Goal: Task Accomplishment & Management: Use online tool/utility

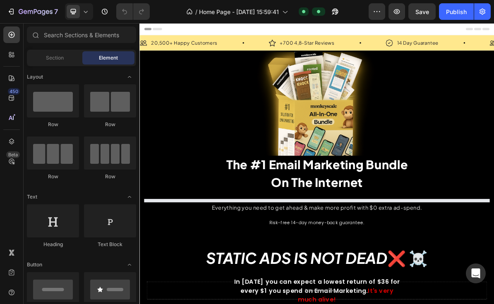
click at [82, 11] on icon at bounding box center [86, 11] width 8 height 8
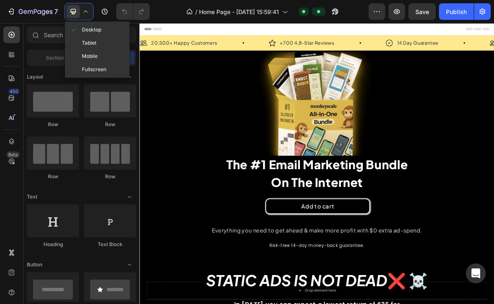
click at [87, 57] on span "Mobile" at bounding box center [90, 56] width 16 height 8
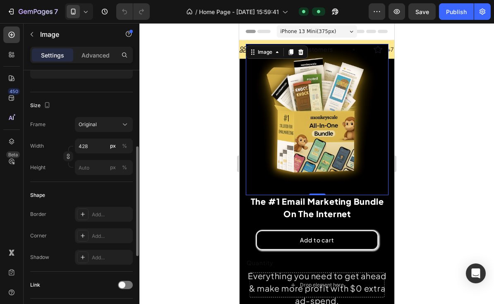
scroll to position [176, 0]
click at [88, 145] on input "428" at bounding box center [104, 144] width 58 height 15
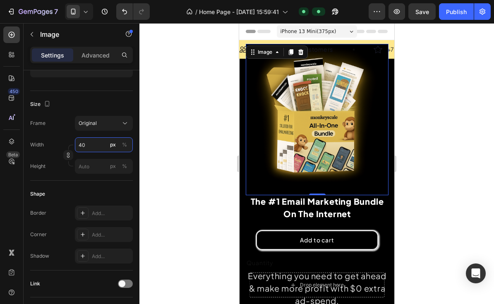
type input "4"
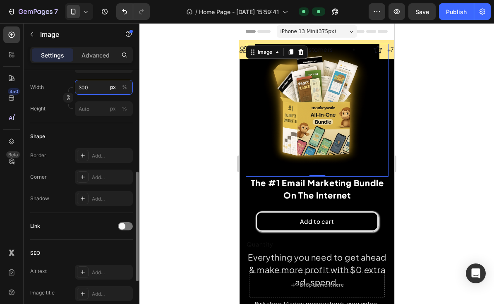
scroll to position [232, 0]
type input "300"
click at [41, 118] on div "Height" at bounding box center [37, 111] width 15 height 15
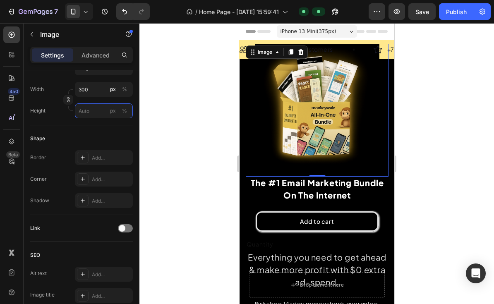
click at [85, 115] on input "px %" at bounding box center [104, 111] width 58 height 15
type input "1"
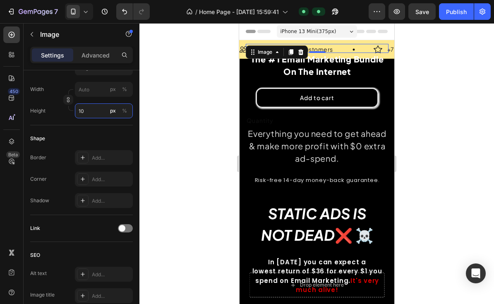
type input "100"
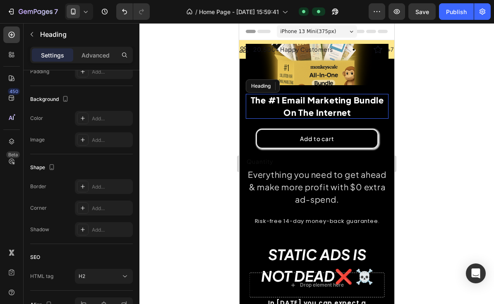
scroll to position [0, 0]
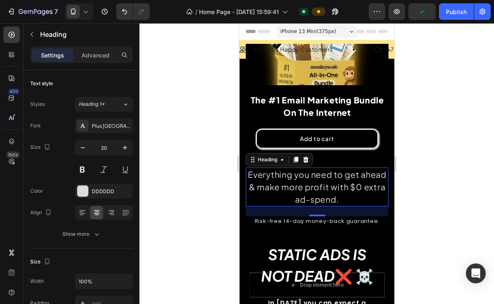
click at [125, 14] on icon "Undo/Redo" at bounding box center [124, 11] width 5 height 5
click at [122, 11] on icon "Undo/Redo" at bounding box center [124, 11] width 8 height 8
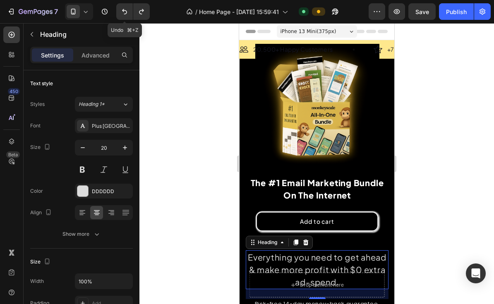
click at [122, 9] on icon "Undo/Redo" at bounding box center [124, 11] width 8 height 8
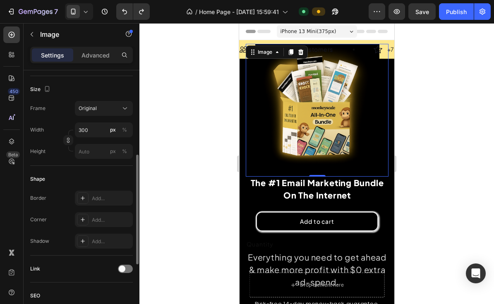
scroll to position [193, 0]
click at [81, 113] on button "Original" at bounding box center [104, 106] width 58 height 15
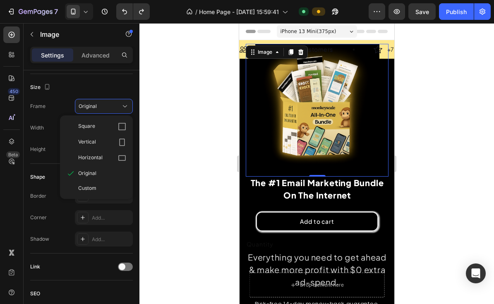
click at [80, 148] on div "Vertical" at bounding box center [96, 143] width 66 height 16
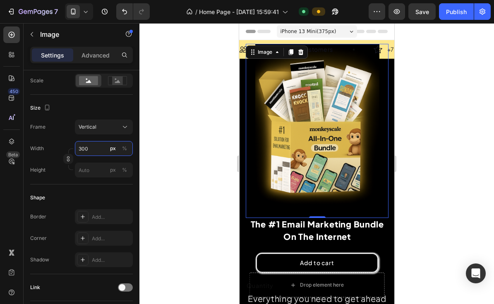
click at [93, 150] on input "300" at bounding box center [104, 148] width 58 height 15
click at [76, 104] on div "Size" at bounding box center [81, 107] width 103 height 13
click at [67, 87] on div "Scale" at bounding box center [81, 81] width 103 height 14
click at [88, 126] on span "Vertical" at bounding box center [88, 126] width 18 height 7
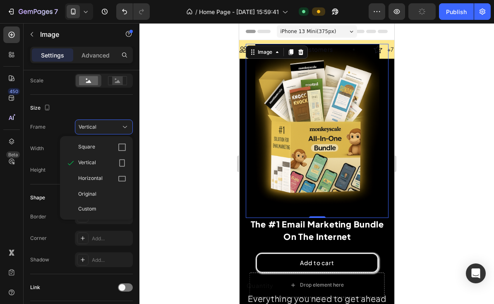
click at [78, 147] on span "Square" at bounding box center [86, 147] width 17 height 8
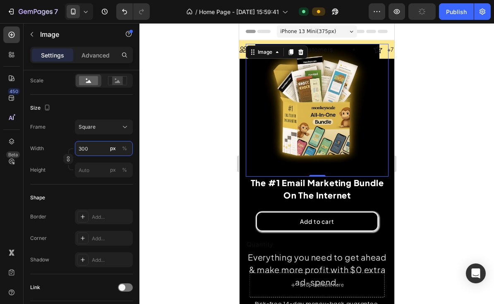
click at [87, 145] on input "300" at bounding box center [104, 148] width 58 height 15
click at [85, 118] on div "Full 100%" at bounding box center [95, 127] width 75 height 22
click at [88, 128] on span "Square" at bounding box center [87, 126] width 17 height 7
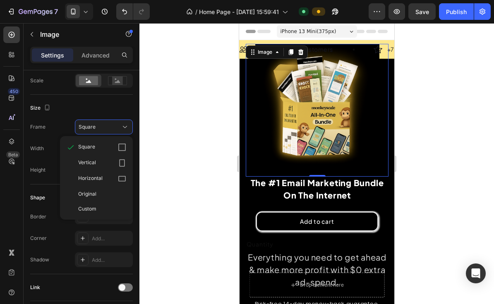
click at [78, 195] on div "Original" at bounding box center [96, 194] width 66 height 15
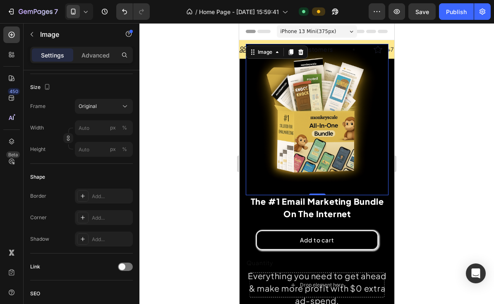
click at [85, 106] on span "Original" at bounding box center [88, 106] width 18 height 7
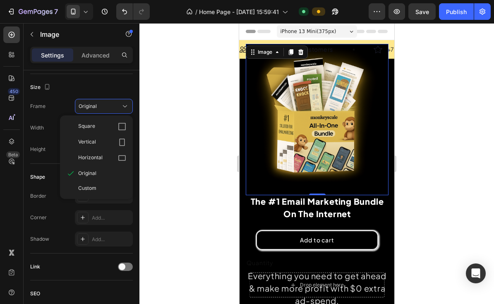
click at [84, 190] on span "Custom" at bounding box center [87, 188] width 18 height 7
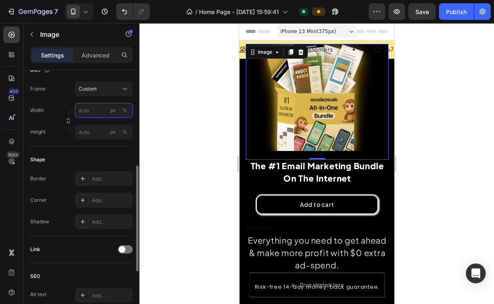
scroll to position [232, 0]
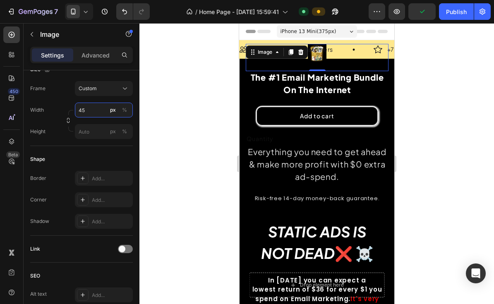
type input "4"
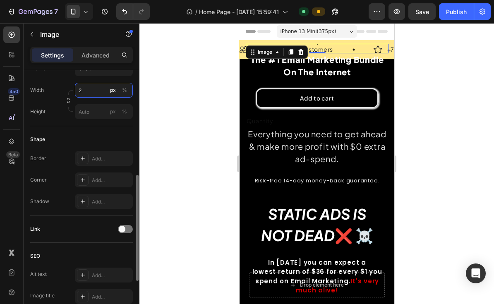
scroll to position [253, 0]
type input "2"
click at [87, 117] on input "px %" at bounding box center [104, 110] width 58 height 15
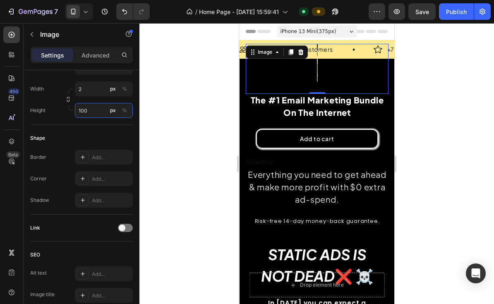
type input "100"
click at [87, 88] on input "2" at bounding box center [104, 89] width 58 height 15
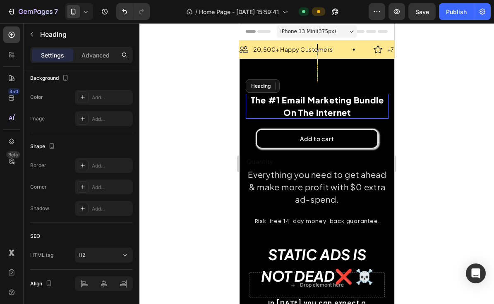
scroll to position [0, 0]
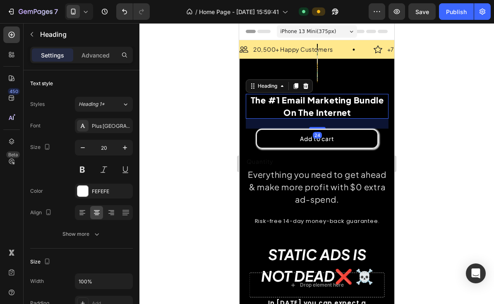
click at [127, 14] on icon "Undo/Redo" at bounding box center [124, 11] width 8 height 8
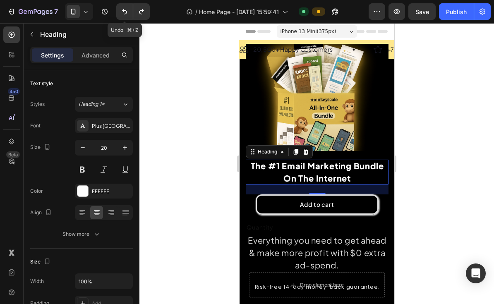
click at [125, 13] on icon "Undo/Redo" at bounding box center [124, 11] width 8 height 8
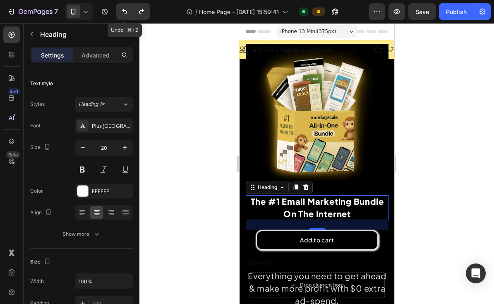
click at [140, 14] on icon "Undo/Redo" at bounding box center [141, 11] width 8 height 8
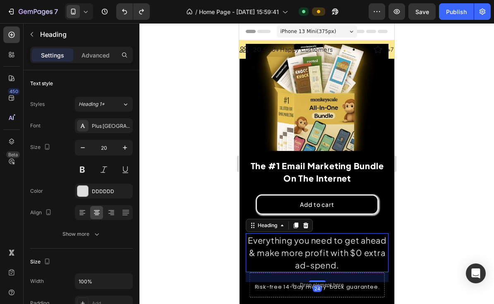
click at [153, 78] on div at bounding box center [317, 163] width 355 height 281
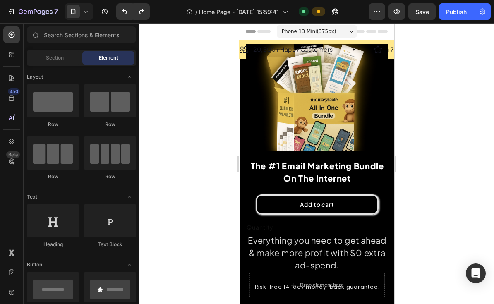
click at [116, 6] on button "Undo/Redo" at bounding box center [124, 11] width 17 height 17
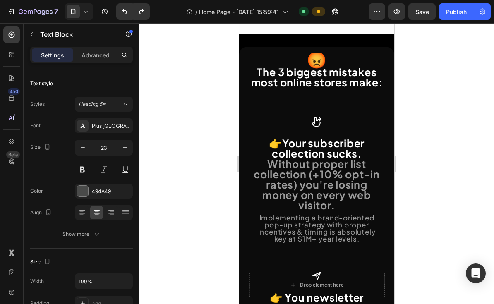
scroll to position [2280, 0]
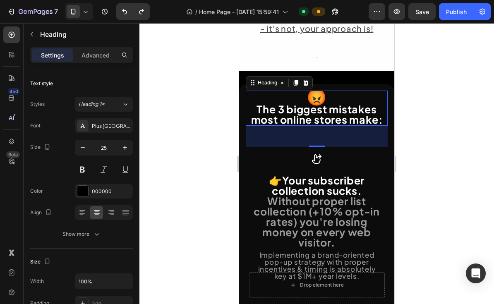
click at [80, 149] on icon "button" at bounding box center [83, 148] width 8 height 8
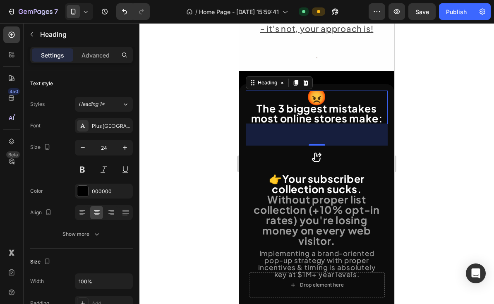
click at [82, 147] on icon "button" at bounding box center [83, 148] width 8 height 8
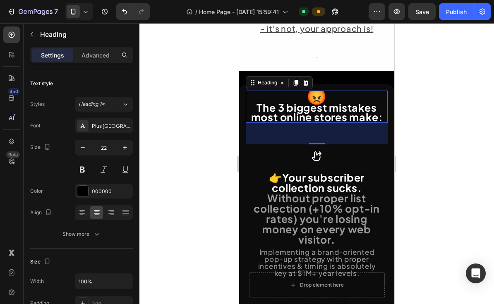
click at [80, 146] on icon "button" at bounding box center [83, 148] width 8 height 8
click at [83, 147] on icon "button" at bounding box center [83, 148] width 8 height 8
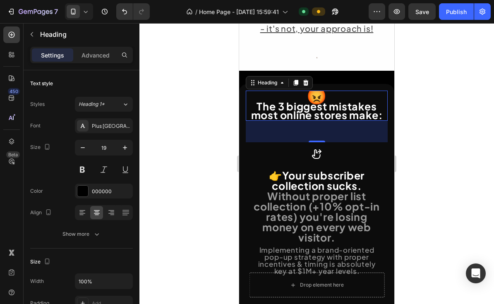
click at [120, 142] on button "button" at bounding box center [125, 147] width 15 height 15
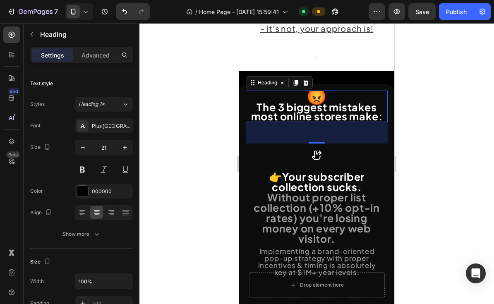
click at [122, 148] on icon "button" at bounding box center [125, 148] width 8 height 8
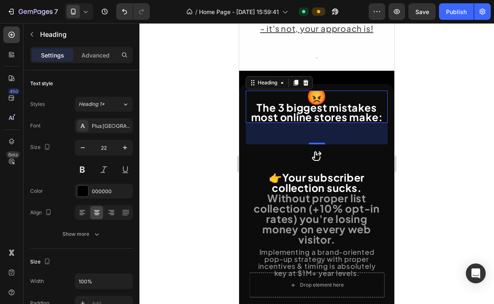
click at [117, 143] on input "22" at bounding box center [103, 147] width 27 height 15
click at [123, 145] on icon "button" at bounding box center [125, 148] width 8 height 8
click at [125, 143] on button "button" at bounding box center [125, 147] width 15 height 15
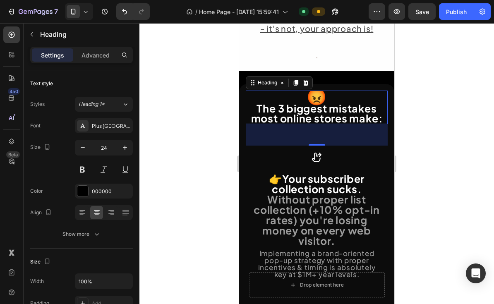
click at [120, 145] on button "button" at bounding box center [125, 147] width 15 height 15
type input "25"
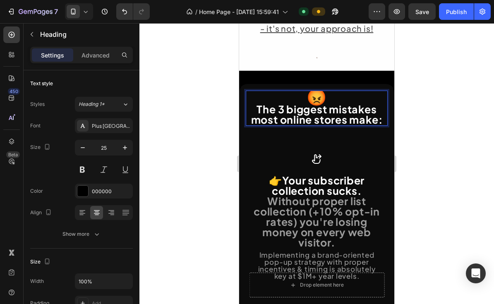
click at [316, 94] on span "😡" at bounding box center [317, 97] width 21 height 20
click at [330, 96] on p "😡 The 3 biggest mistakes most online stores make:" at bounding box center [317, 109] width 140 height 34
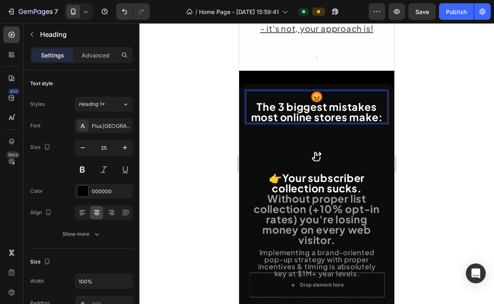
click at [422, 12] on span "Save" at bounding box center [423, 11] width 14 height 7
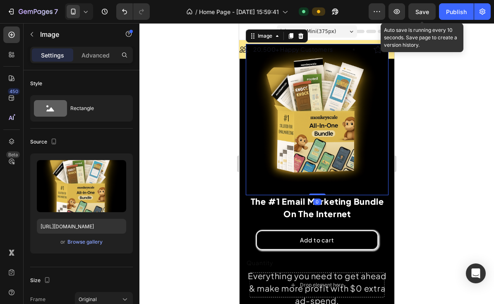
scroll to position [0, 0]
click at [282, 120] on img at bounding box center [317, 115] width 143 height 143
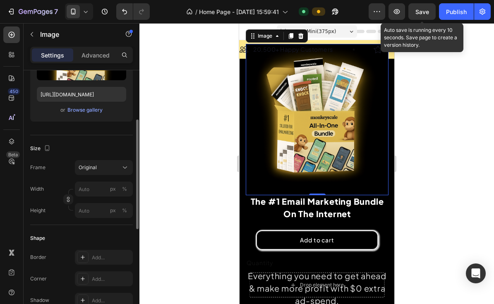
scroll to position [123, 0]
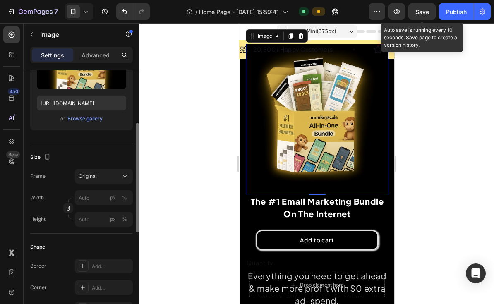
click at [94, 180] on span "Original" at bounding box center [88, 176] width 18 height 7
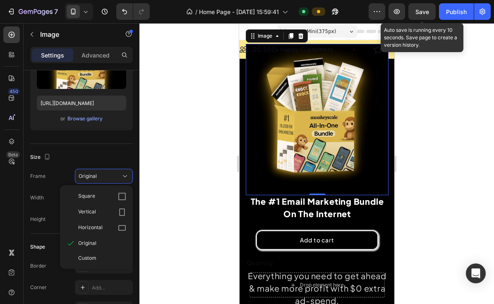
click at [75, 227] on div "Horizontal" at bounding box center [96, 228] width 66 height 16
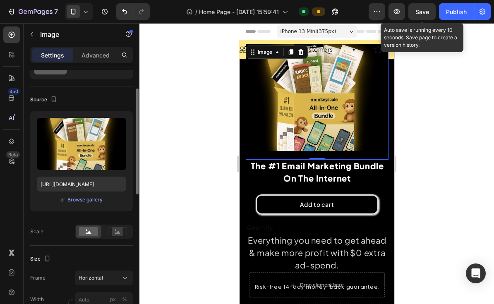
scroll to position [43, 0]
click at [112, 232] on icon at bounding box center [117, 230] width 19 height 9
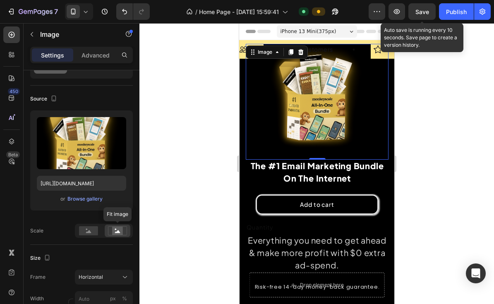
click at [87, 231] on rect at bounding box center [88, 230] width 19 height 9
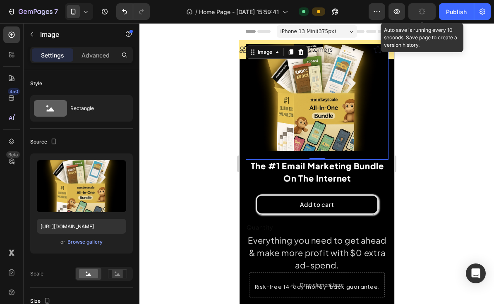
scroll to position [0, 0]
click at [123, 16] on button "Undo/Redo" at bounding box center [124, 11] width 17 height 17
click at [127, 14] on icon "Undo/Redo" at bounding box center [124, 11] width 8 height 8
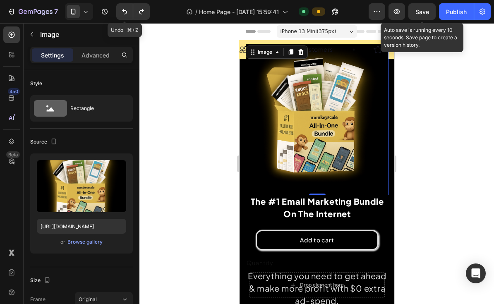
click at [127, 14] on icon "Undo/Redo" at bounding box center [124, 11] width 8 height 8
click at [130, 16] on button "Undo/Redo" at bounding box center [124, 11] width 17 height 17
click at [14, 15] on icon "button" at bounding box center [11, 11] width 8 height 8
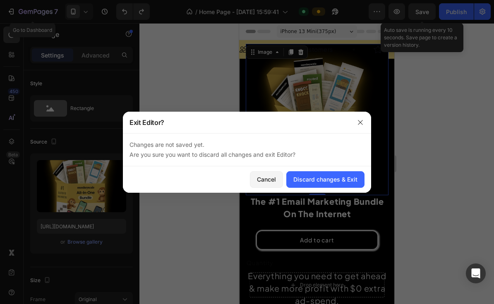
click at [298, 179] on div "Discard changes & Exit" at bounding box center [326, 179] width 64 height 9
